Goal: Task Accomplishment & Management: Complete application form

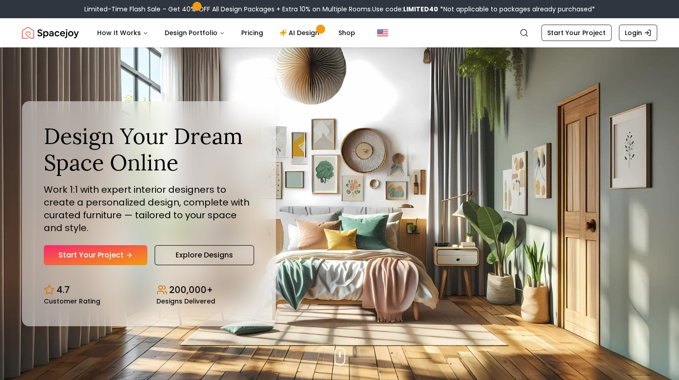
click at [146, 142] on h1 "Design Your Dream Space Online" at bounding box center [149, 149] width 210 height 52
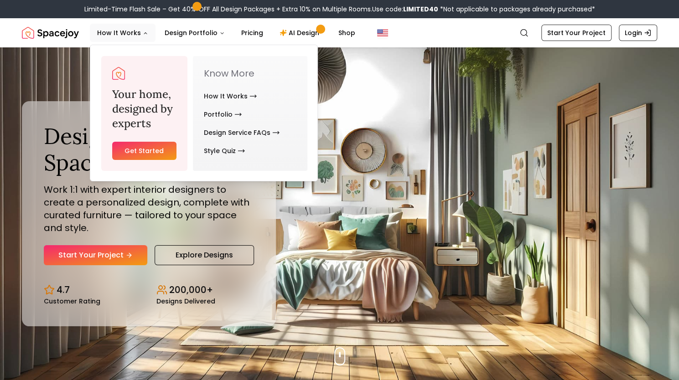
click at [142, 152] on link "Get Started" at bounding box center [144, 151] width 64 height 18
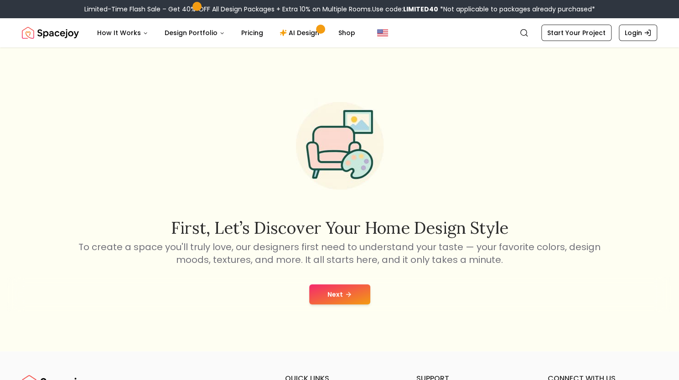
click at [346, 299] on button "Next" at bounding box center [339, 295] width 61 height 20
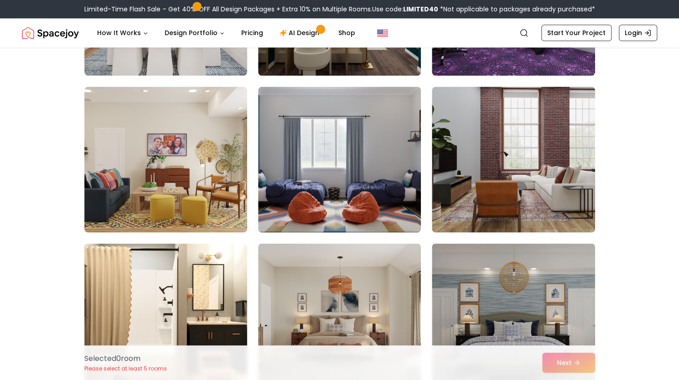
scroll to position [998, 0]
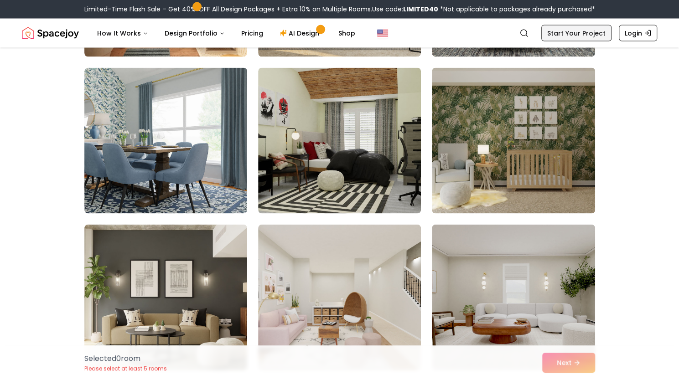
click at [594, 31] on link "Start Your Project" at bounding box center [576, 33] width 70 height 16
